Goal: Find specific page/section: Find specific page/section

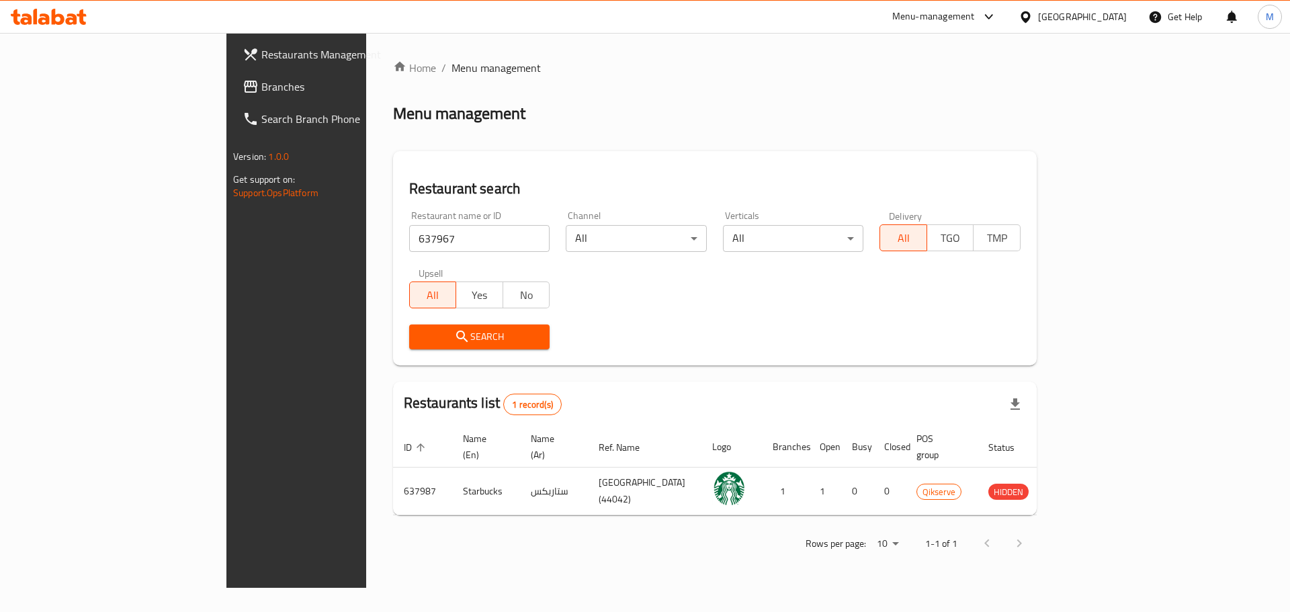
drag, startPoint x: 310, startPoint y: 310, endPoint x: 316, endPoint y: 328, distance: 19.1
click at [401, 313] on div "Upsell All Yes No" at bounding box center [479, 288] width 157 height 56
click at [420, 329] on span "Search" at bounding box center [480, 337] width 120 height 17
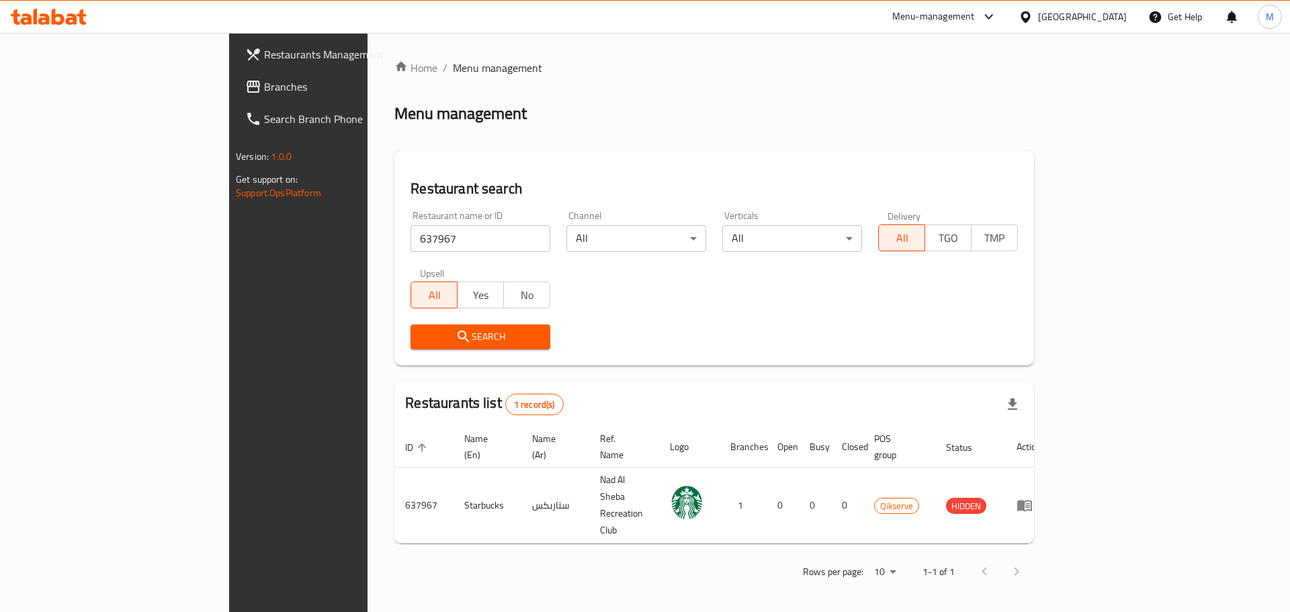
drag, startPoint x: 358, startPoint y: 257, endPoint x: 360, endPoint y: 242, distance: 15.6
click at [402, 253] on div "Restaurant name or ID 637967 Restaurant name or ID" at bounding box center [480, 231] width 156 height 57
click at [411, 242] on input "637967" at bounding box center [481, 238] width 140 height 27
paste input "53"
click at [402, 349] on div "Search" at bounding box center [480, 336] width 156 height 41
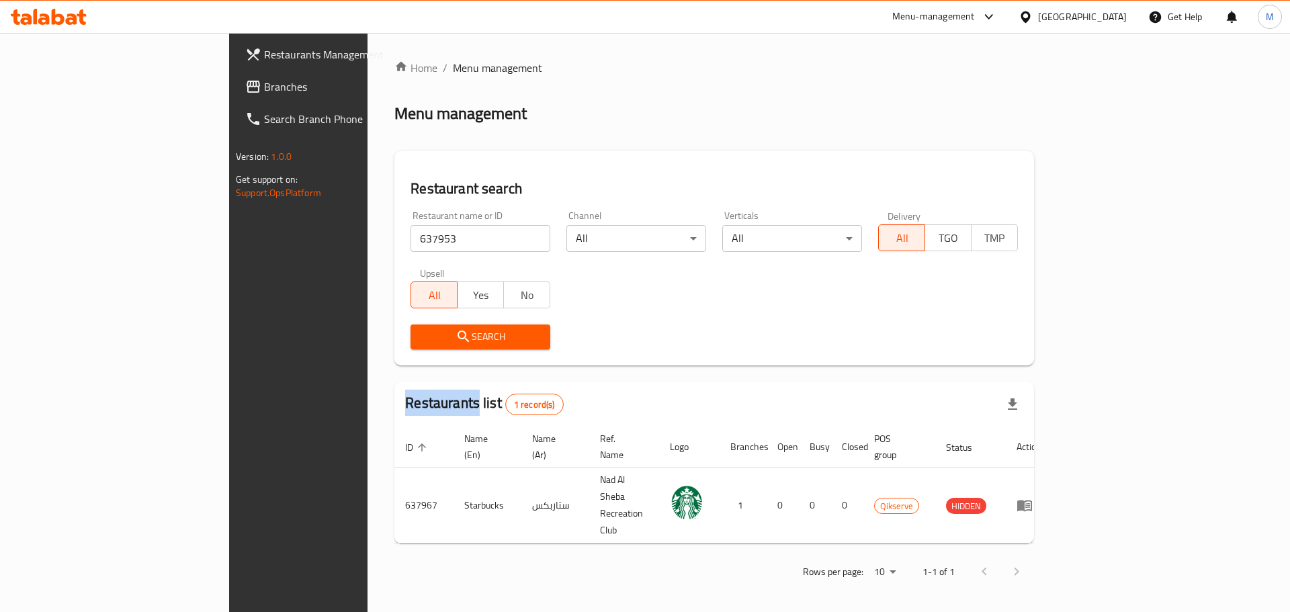
click at [402, 349] on div "Search" at bounding box center [480, 336] width 156 height 41
click at [421, 344] on span "Search" at bounding box center [480, 337] width 118 height 17
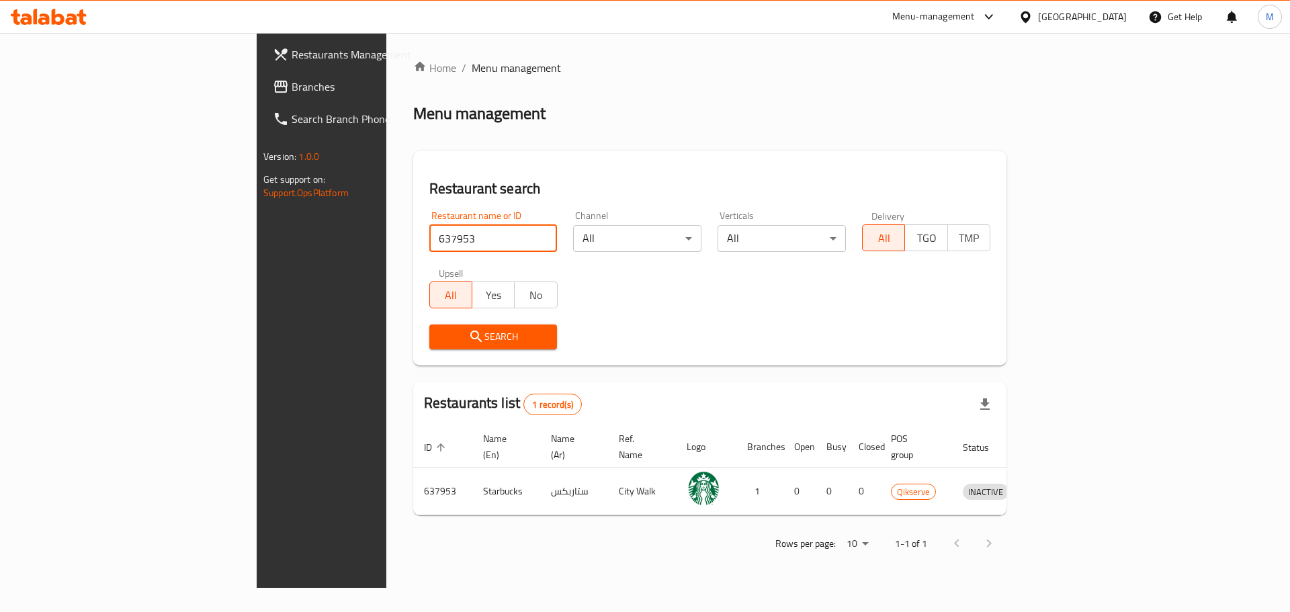
click at [429, 245] on input "637953" at bounding box center [493, 238] width 128 height 27
paste input "09"
type input "637909"
click at [429, 347] on button "Search" at bounding box center [493, 337] width 128 height 25
